Goal: Find contact information: Find contact information

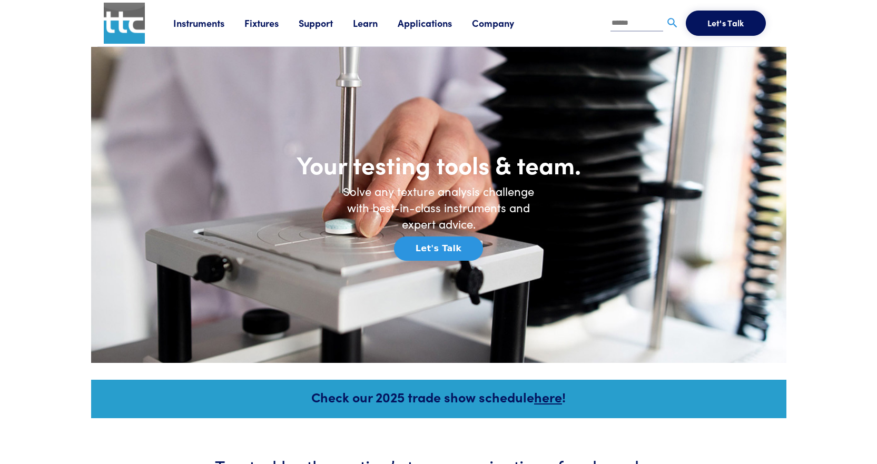
click at [482, 25] on link "Company" at bounding box center [503, 22] width 62 height 13
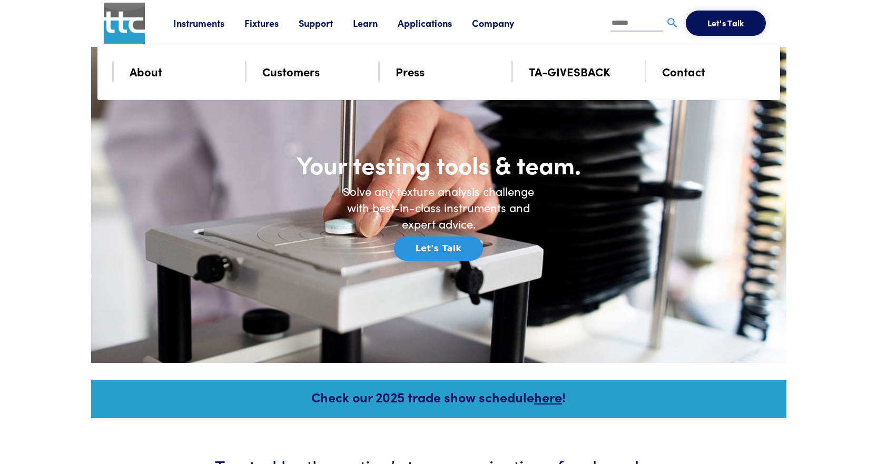
click at [667, 74] on link "Contact" at bounding box center [683, 71] width 43 height 18
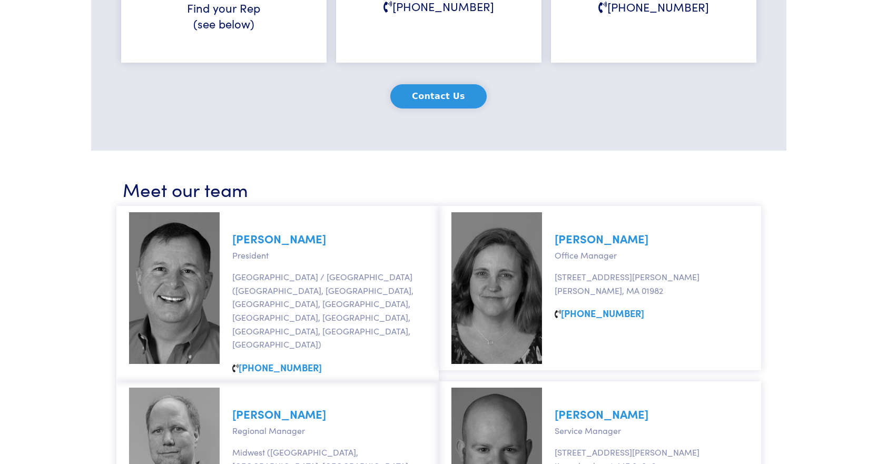
scroll to position [369, 0]
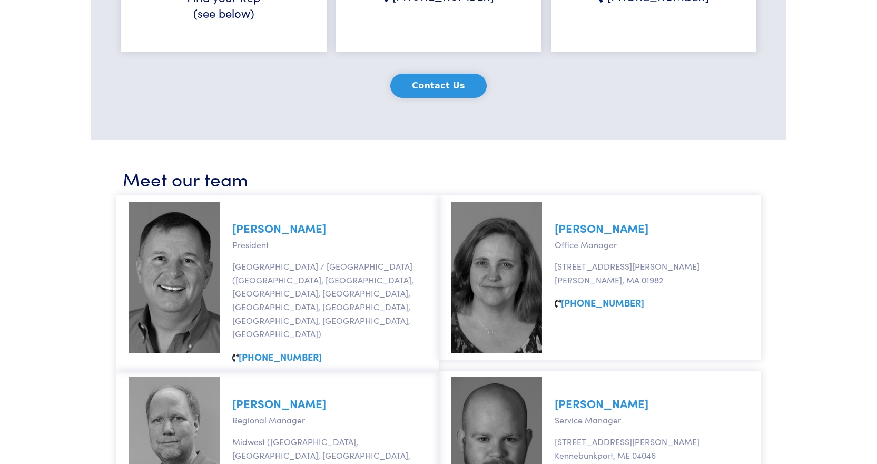
click at [259, 231] on link "Marc Johnson" at bounding box center [279, 228] width 94 height 16
click at [246, 230] on link "Marc Johnson" at bounding box center [279, 228] width 94 height 16
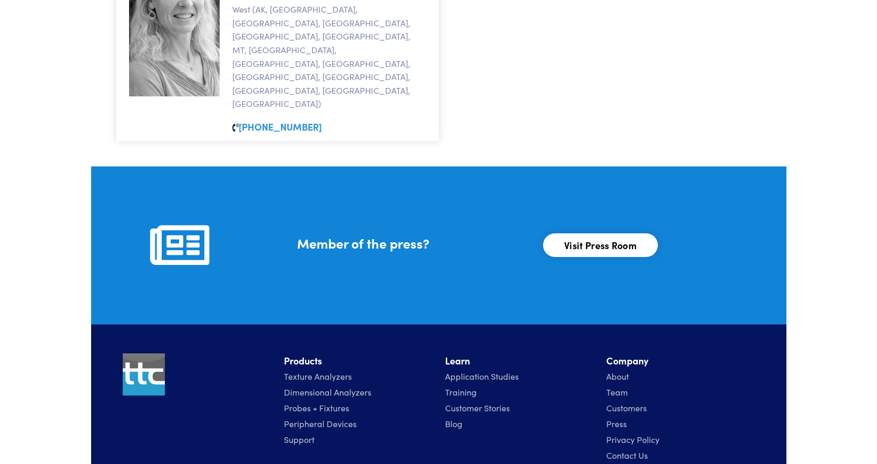
scroll to position [1175, 0]
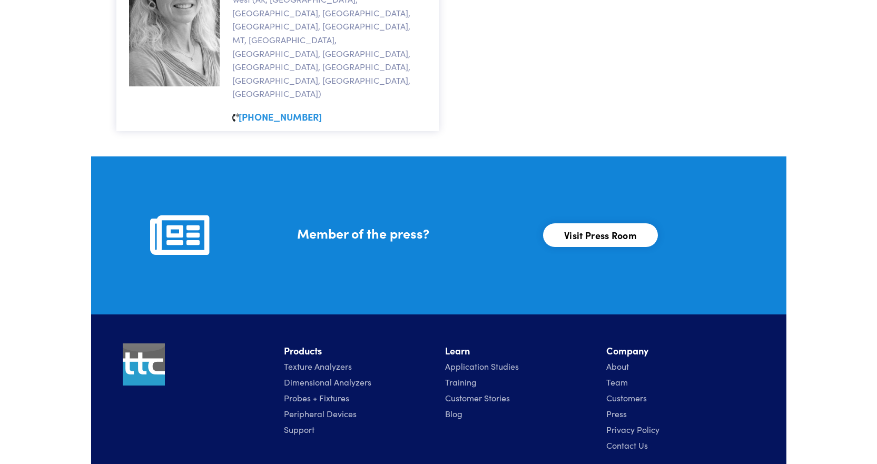
click at [612, 439] on link "Contact Us" at bounding box center [627, 445] width 42 height 12
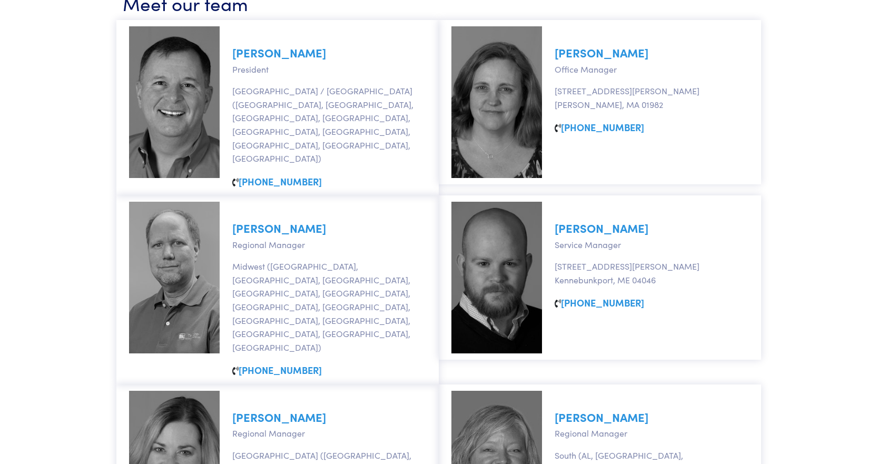
scroll to position [579, 0]
